Goal: Task Accomplishment & Management: Manage account settings

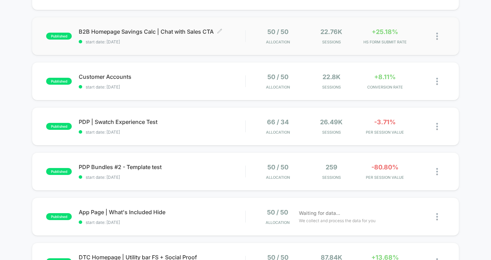
scroll to position [42, 0]
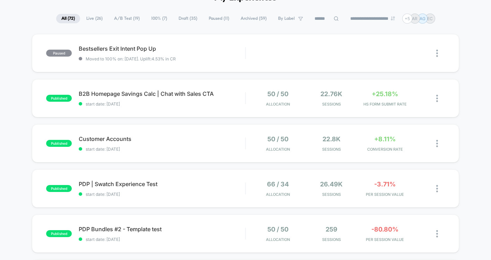
click at [88, 16] on span "Live ( 26 )" at bounding box center [94, 18] width 27 height 9
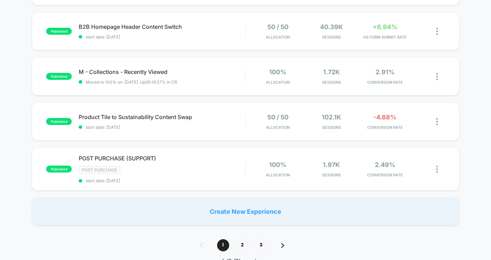
scroll to position [455, 0]
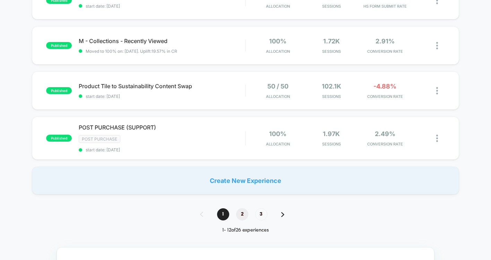
click at [242, 212] on span "2" at bounding box center [242, 214] width 12 height 12
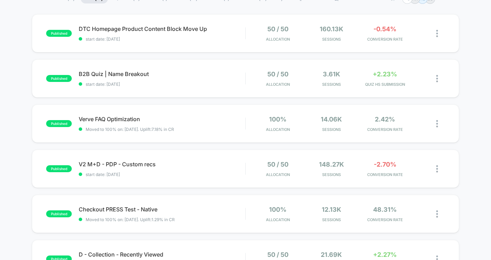
scroll to position [60, 0]
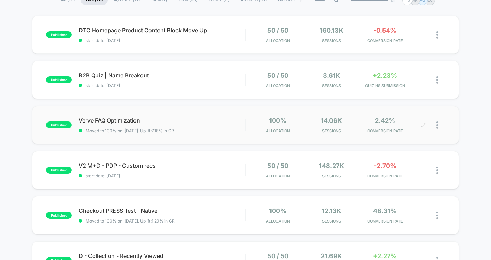
click at [439, 125] on div at bounding box center [440, 125] width 9 height 16
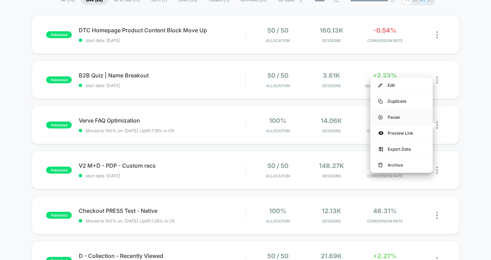
click at [392, 115] on div "Pause" at bounding box center [401, 117] width 62 height 16
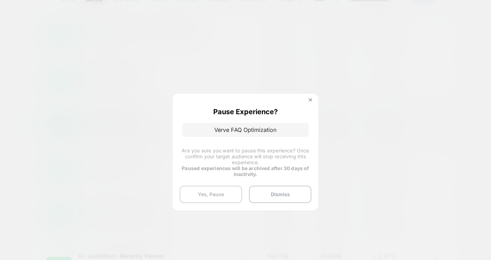
click at [225, 197] on button "Yes, Pause" at bounding box center [211, 193] width 62 height 17
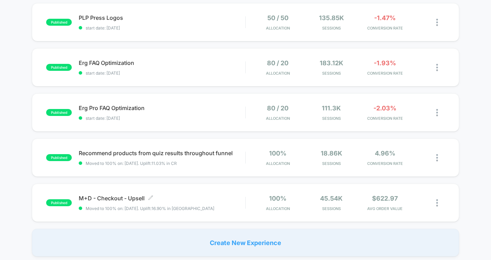
scroll to position [423, 0]
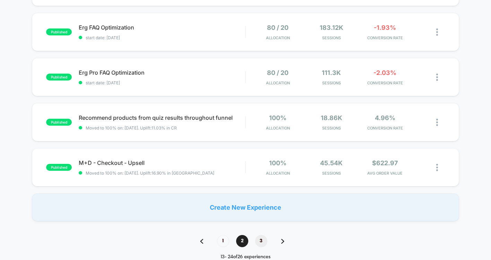
click at [263, 241] on span "3" at bounding box center [261, 241] width 12 height 12
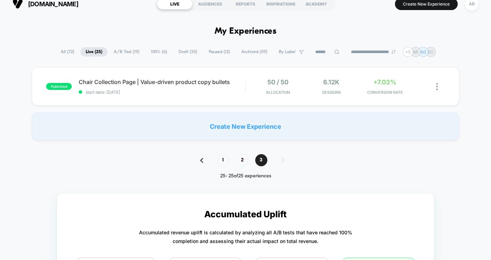
scroll to position [0, 0]
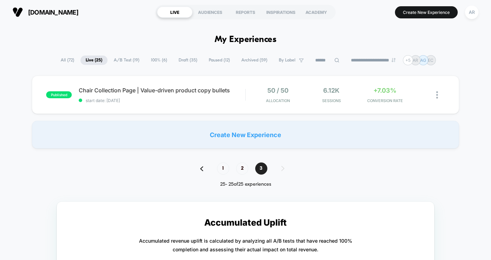
click at [65, 60] on span "All ( 72 )" at bounding box center [67, 59] width 24 height 9
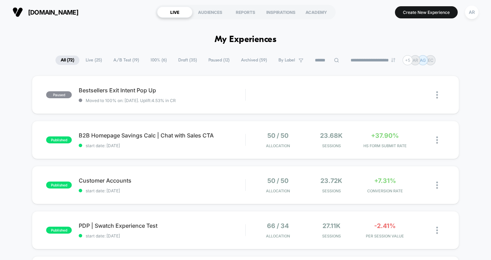
click at [91, 58] on span "Live ( 25 )" at bounding box center [93, 59] width 27 height 9
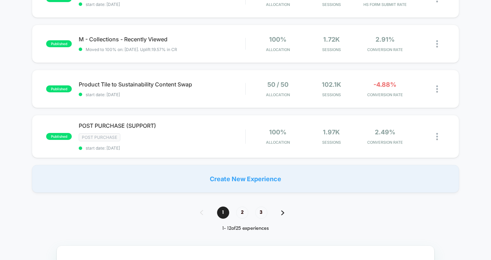
scroll to position [457, 0]
click at [244, 212] on span "2" at bounding box center [242, 212] width 12 height 12
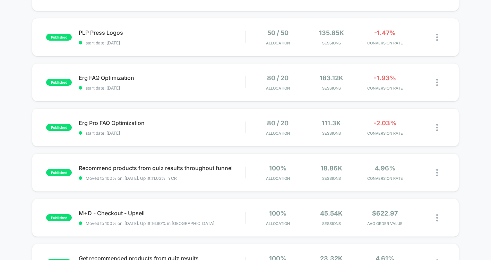
scroll to position [326, 0]
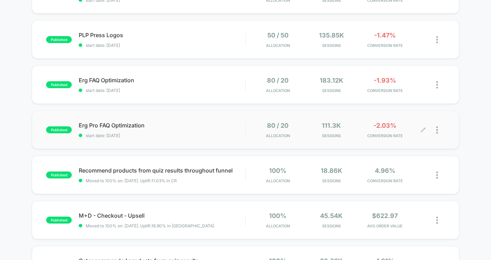
click at [438, 126] on div at bounding box center [440, 130] width 9 height 16
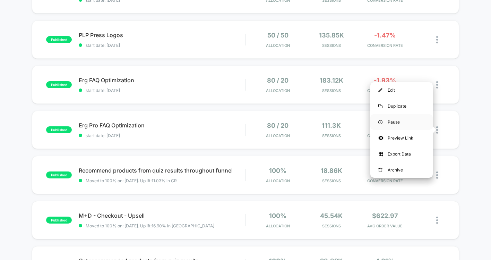
click at [398, 120] on div "Pause" at bounding box center [401, 122] width 62 height 16
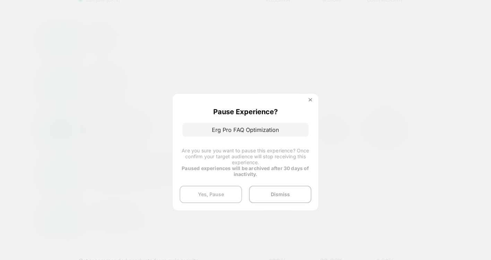
click at [206, 194] on button "Yes, Pause" at bounding box center [211, 193] width 62 height 17
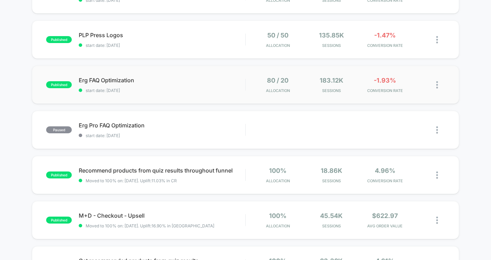
click at [436, 84] on div at bounding box center [433, 85] width 21 height 16
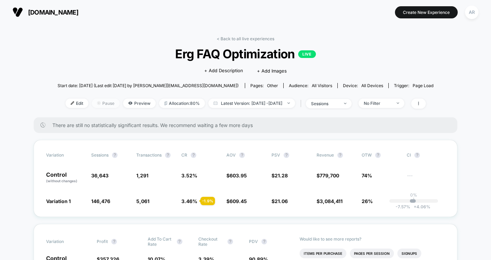
click at [95, 103] on span "Pause" at bounding box center [106, 102] width 28 height 9
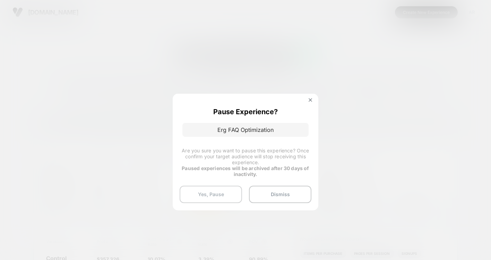
click at [208, 194] on button "Yes, Pause" at bounding box center [211, 193] width 62 height 17
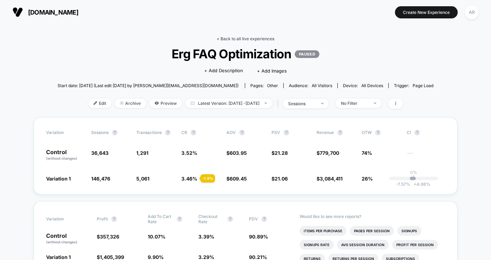
click at [222, 38] on link "< Back to all live experiences" at bounding box center [246, 38] width 58 height 5
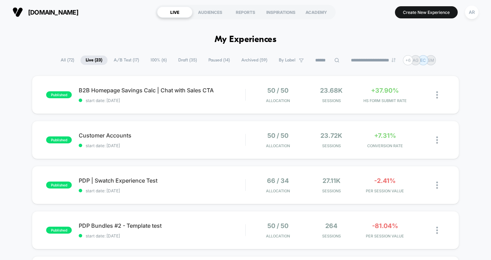
click at [208, 59] on span "Paused ( 14 )" at bounding box center [219, 59] width 32 height 9
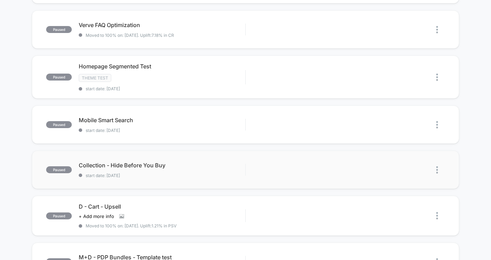
scroll to position [116, 0]
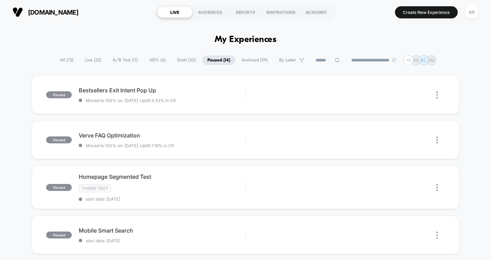
click at [61, 64] on span "All ( 72 )" at bounding box center [67, 59] width 24 height 9
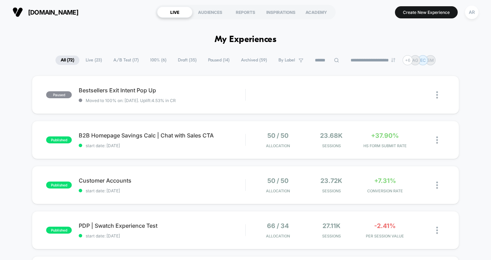
click at [204, 61] on span "Paused ( 14 )" at bounding box center [219, 59] width 32 height 9
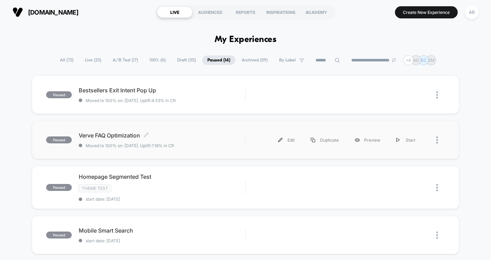
click at [213, 134] on span "Verve FAQ Optimization Click to edit experience details" at bounding box center [162, 135] width 166 height 7
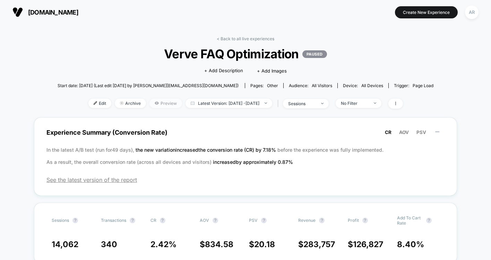
click at [149, 102] on span "Preview" at bounding box center [165, 102] width 33 height 9
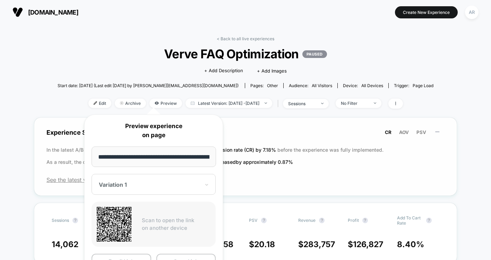
click at [297, 156] on p "In the latest A/B test (run for 49 days), the new variation increased the conve…" at bounding box center [245, 156] width 398 height 24
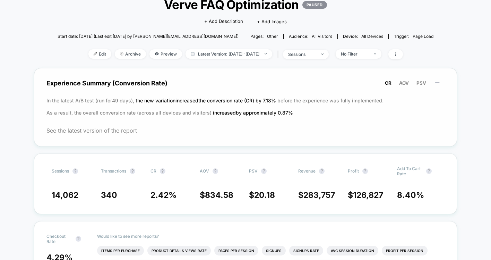
scroll to position [61, 0]
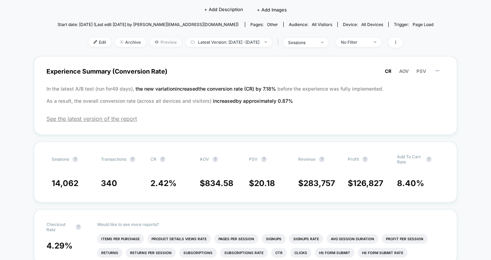
click at [153, 40] on span "Preview" at bounding box center [165, 41] width 33 height 9
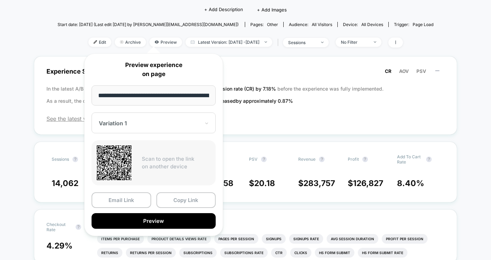
scroll to position [0, 36]
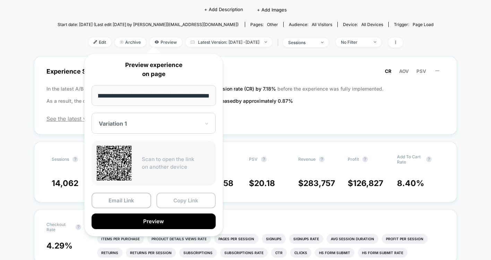
click at [181, 199] on button "Copy Link" at bounding box center [186, 200] width 60 height 16
